Goal: Task Accomplishment & Management: Manage account settings

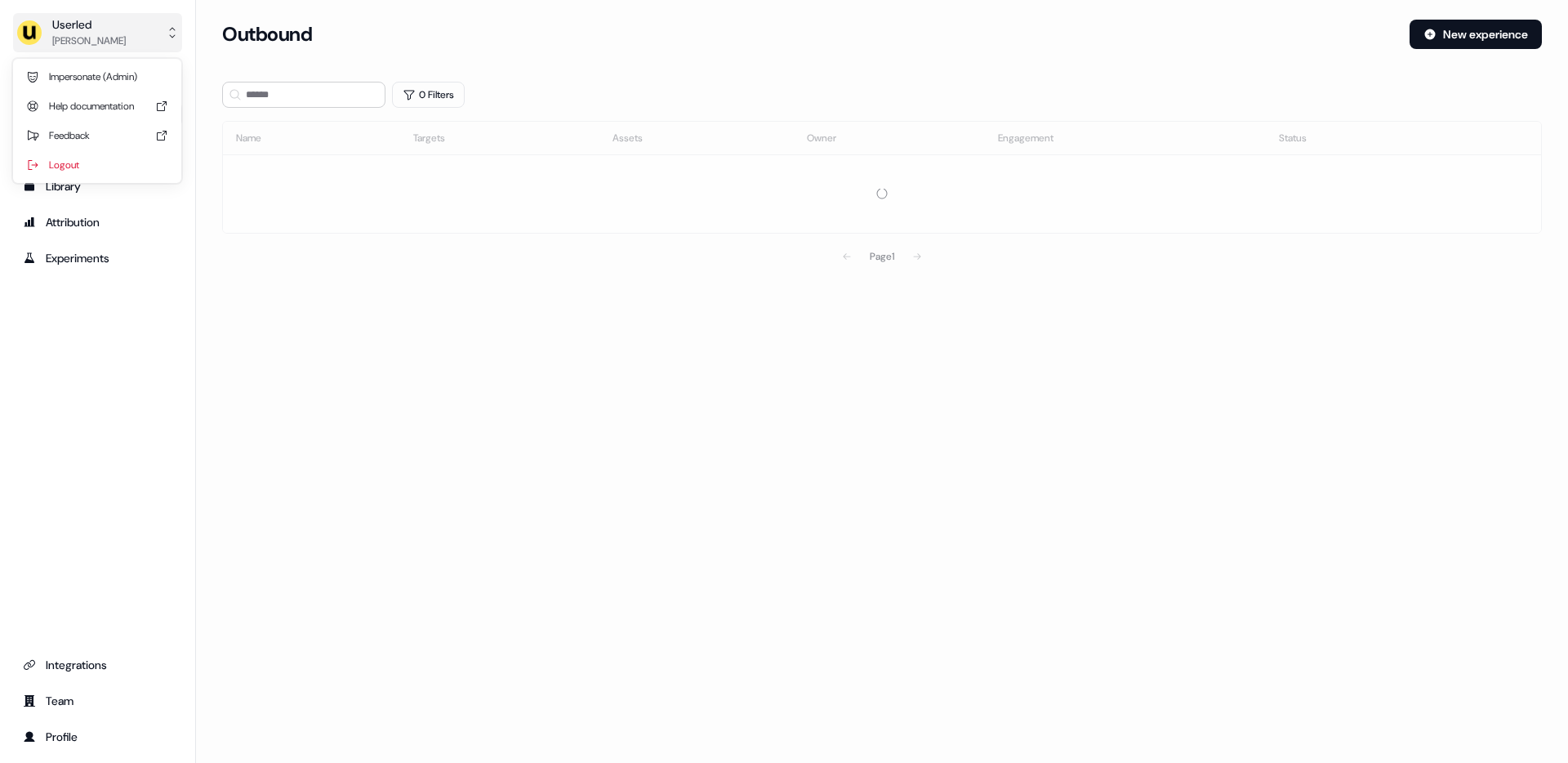
click at [77, 34] on div "Oliver Grogan" at bounding box center [88, 40] width 74 height 16
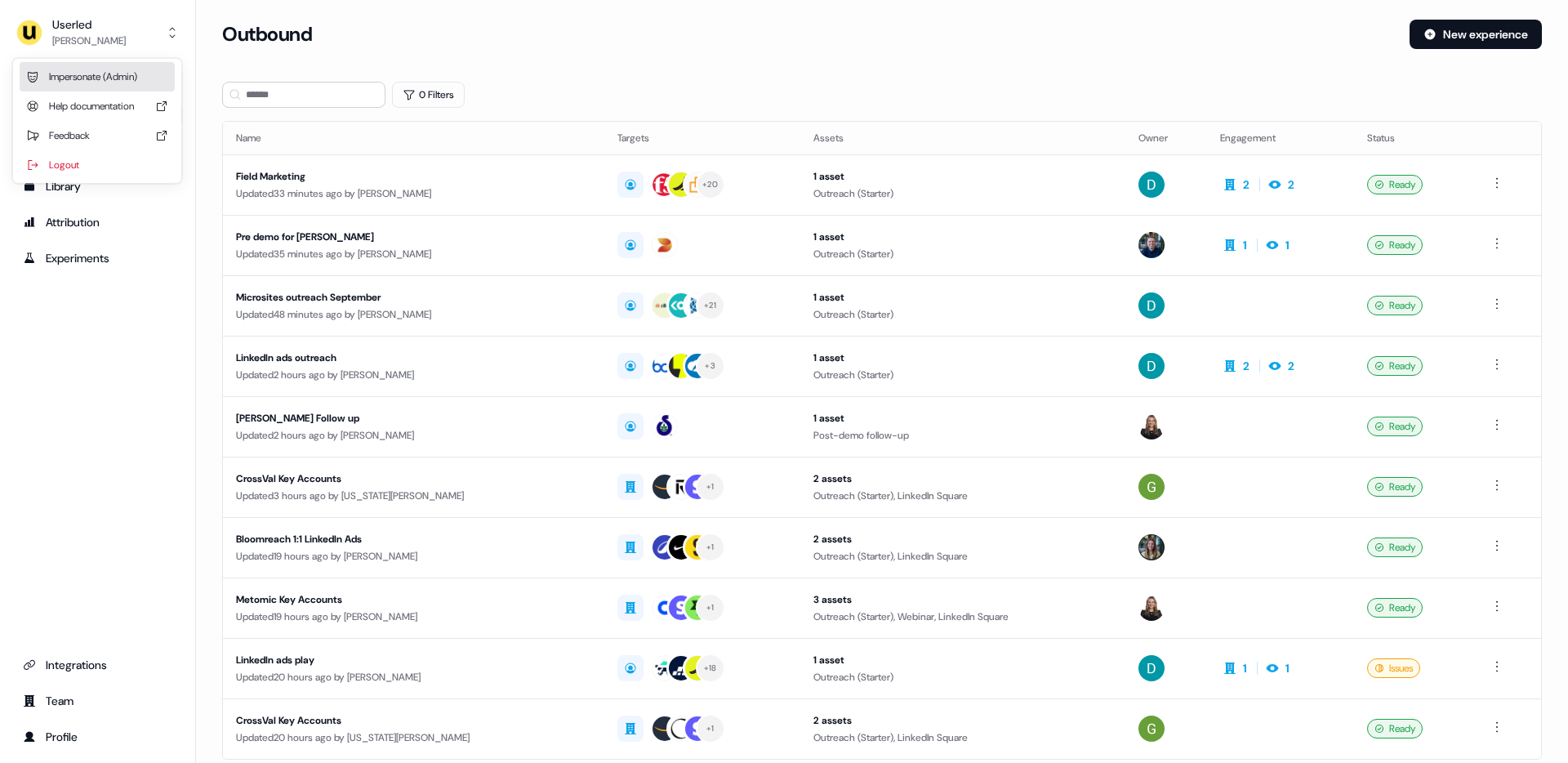
click at [109, 71] on div "Impersonate (Admin)" at bounding box center [97, 77] width 155 height 30
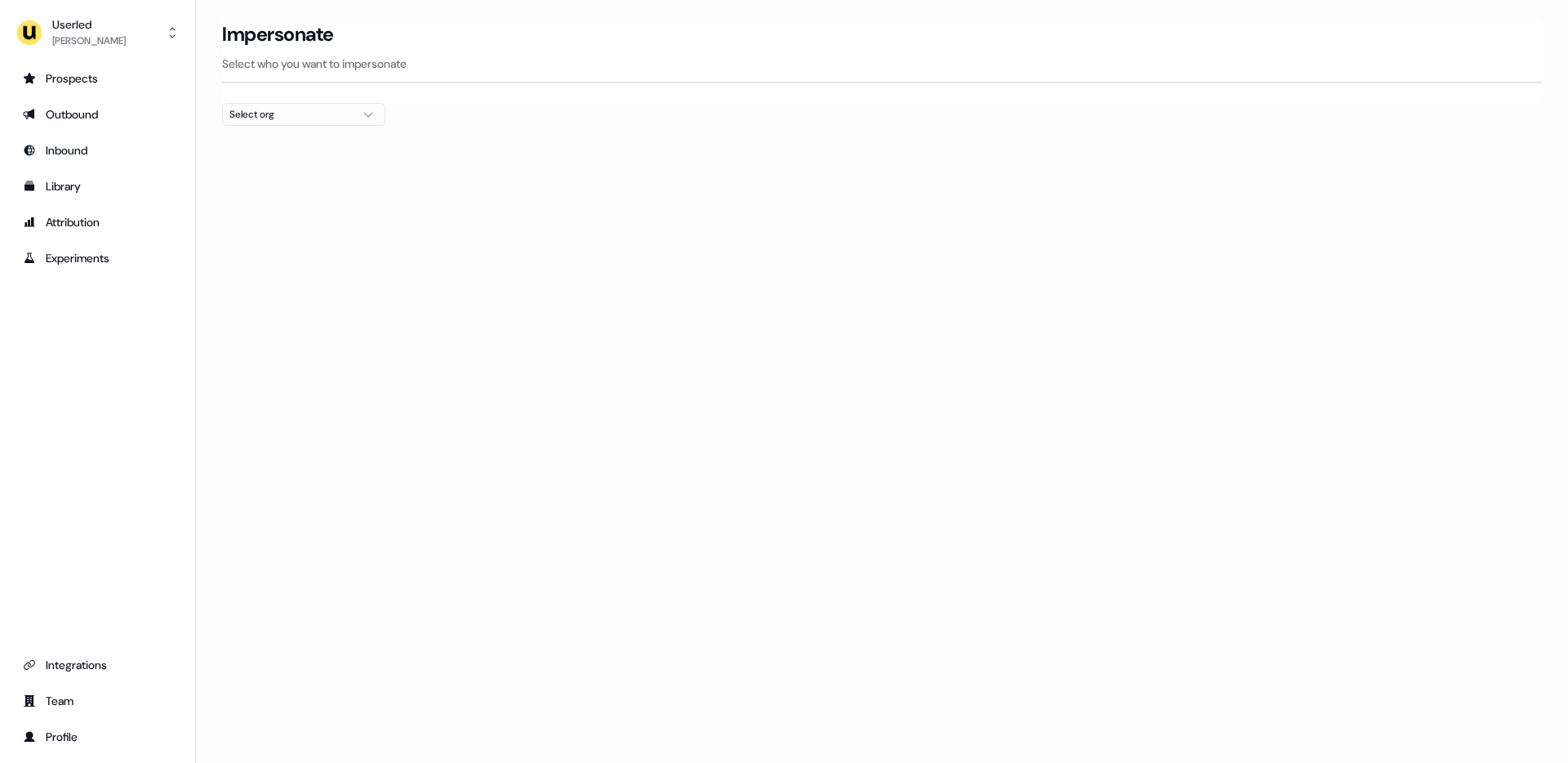
click at [301, 112] on div "Select org" at bounding box center [291, 114] width 123 height 16
type input "*****"
click at [290, 169] on div "Canva" at bounding box center [303, 173] width 161 height 26
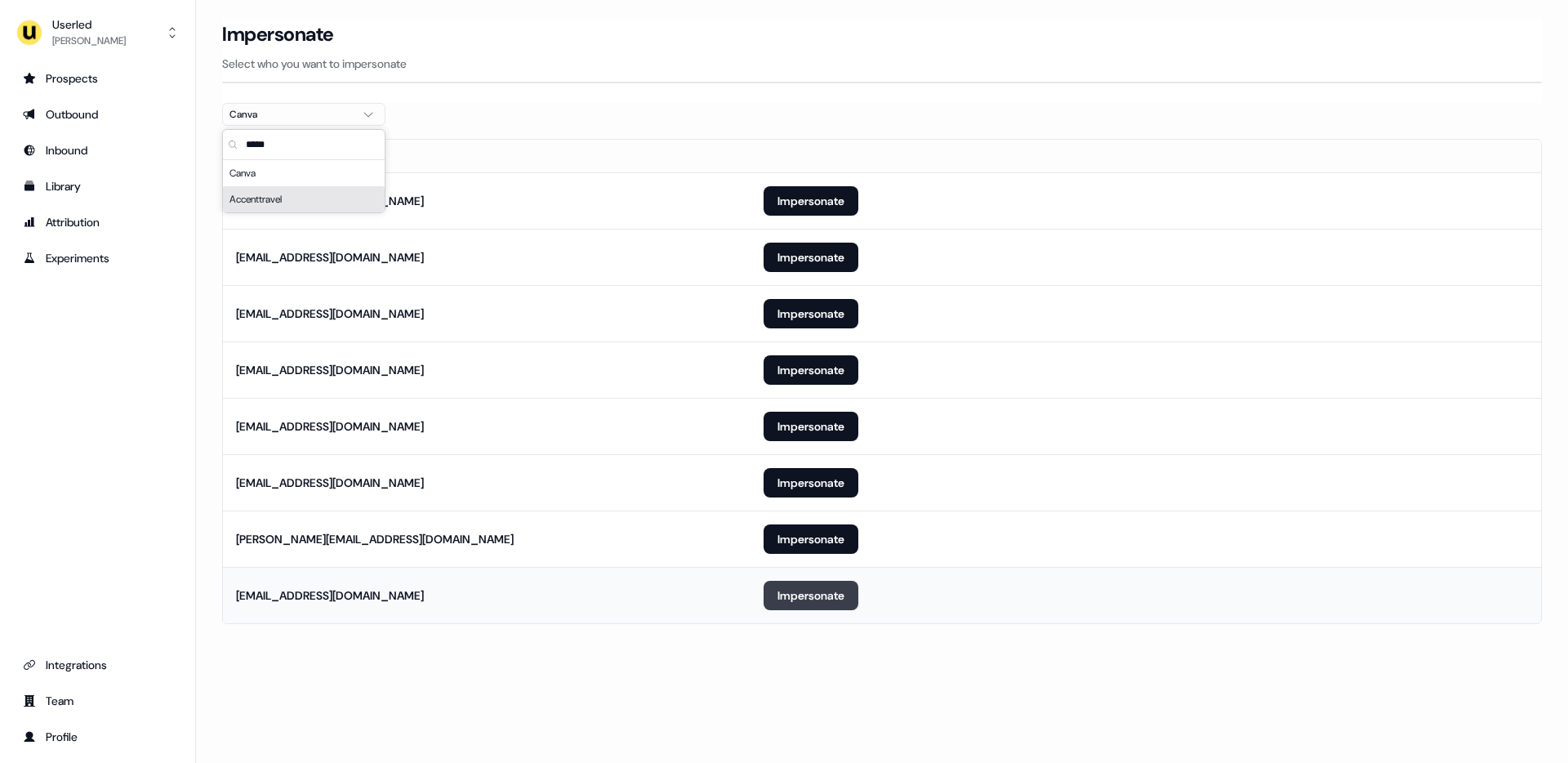
click at [810, 597] on button "Impersonate" at bounding box center [811, 595] width 95 height 30
